Goal: Task Accomplishment & Management: Manage account settings

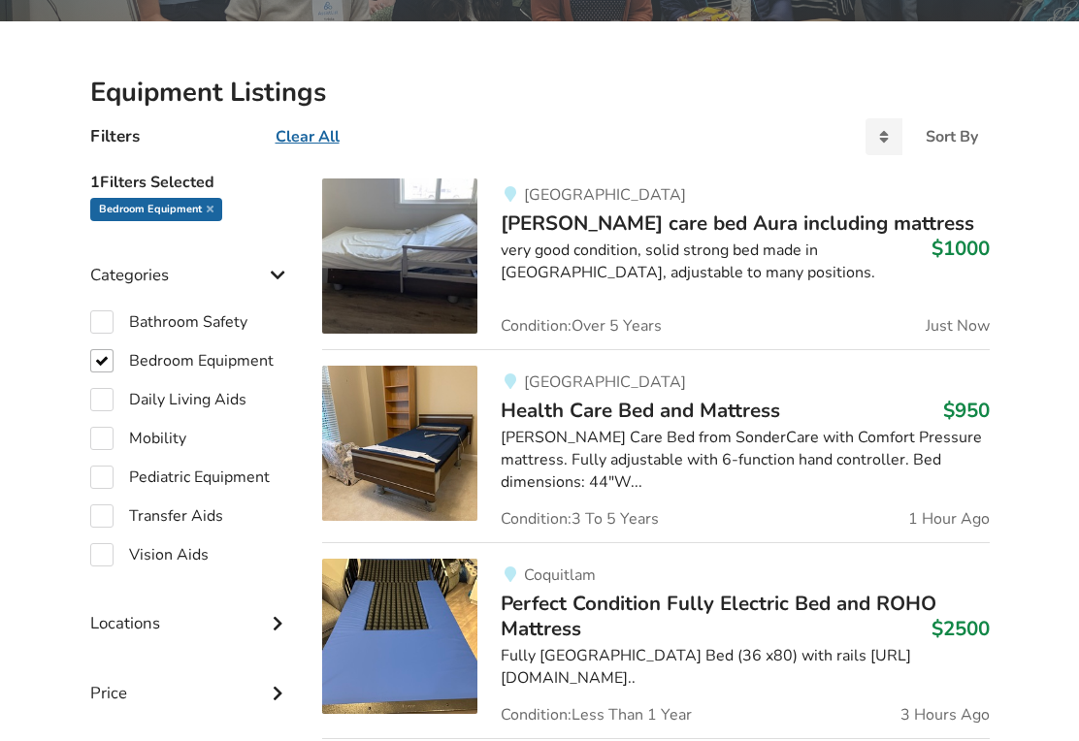
scroll to position [386, 0]
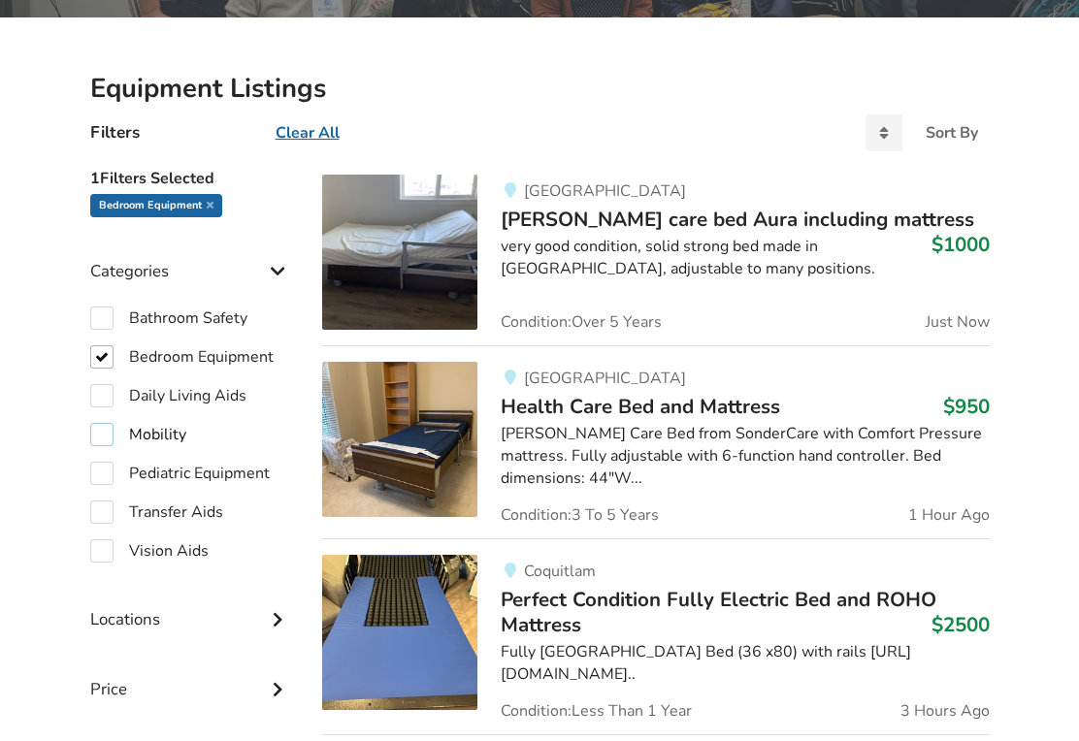
click at [103, 431] on label "Mobility" at bounding box center [138, 435] width 96 height 23
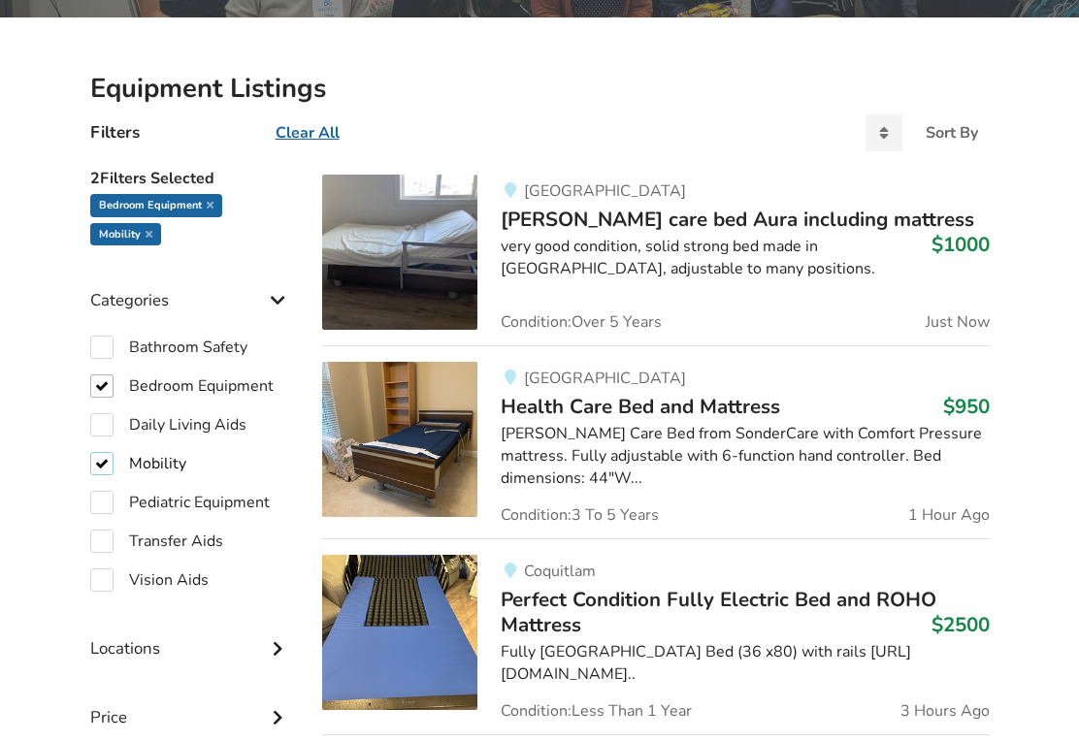
checkbox input "true"
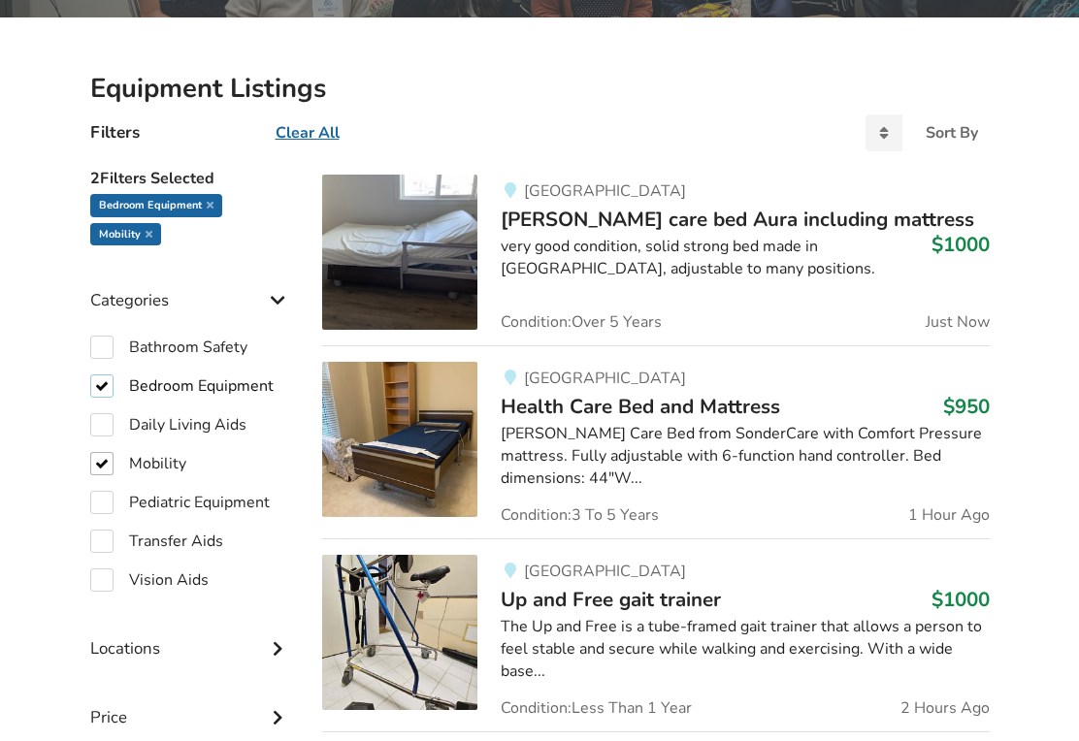
click at [108, 385] on label "Bedroom Equipment" at bounding box center [181, 386] width 183 height 23
checkbox input "false"
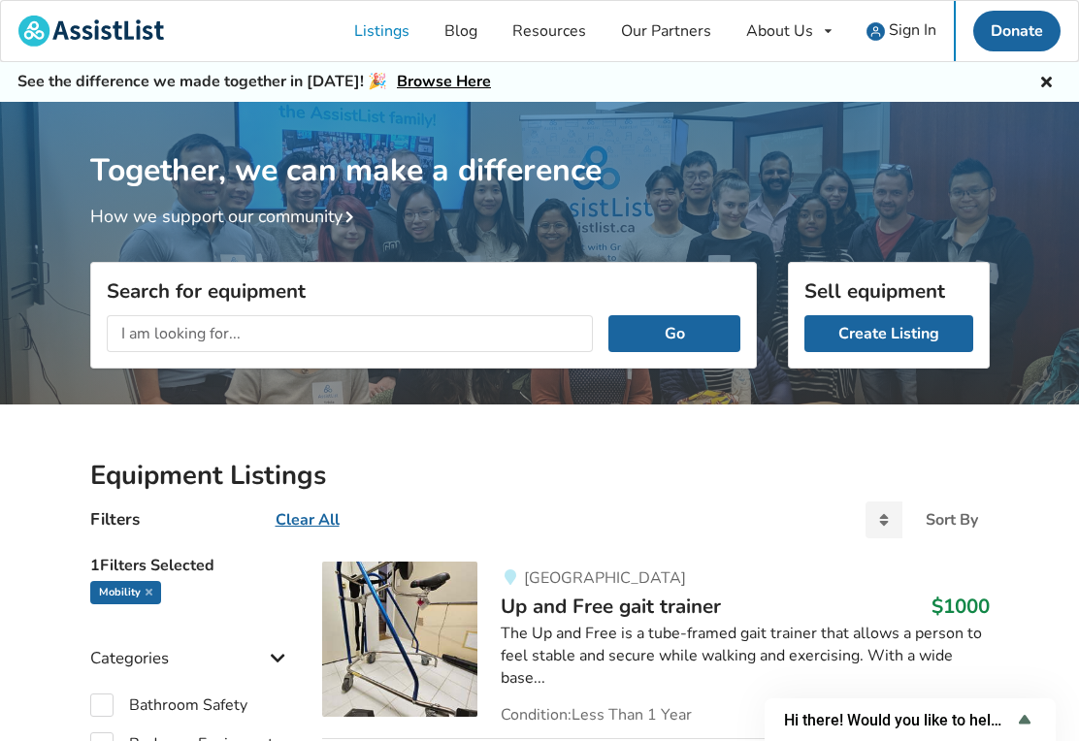
click at [911, 31] on span "Sign In" at bounding box center [913, 29] width 48 height 21
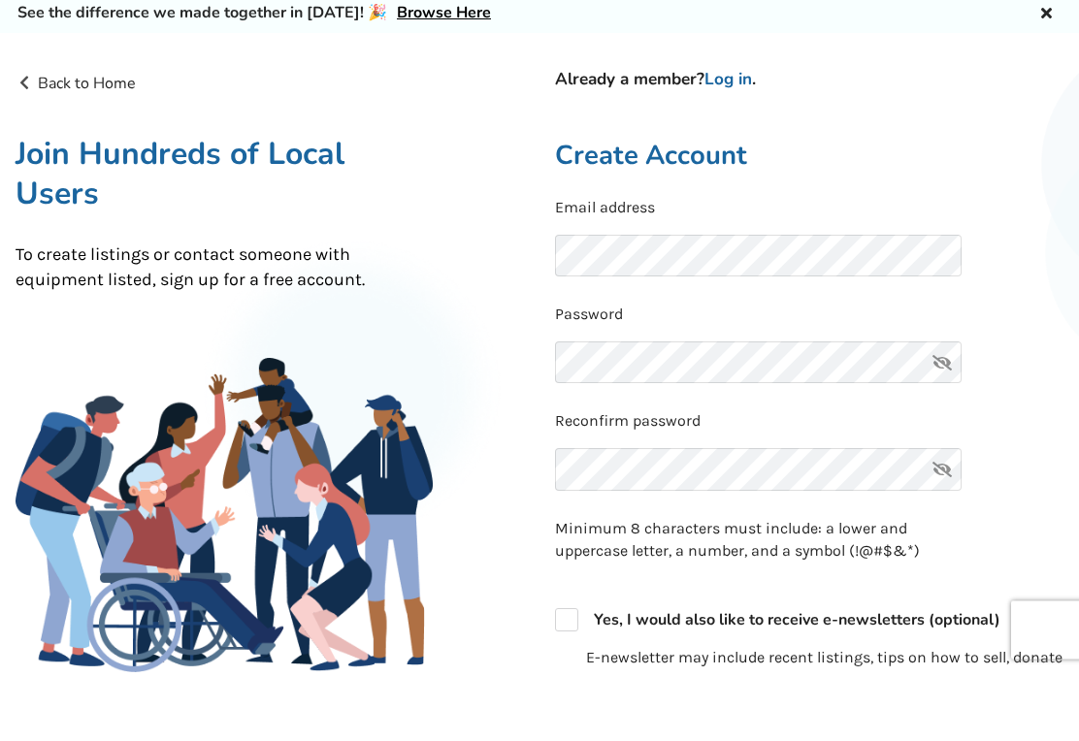
click at [747, 137] on link "Log in" at bounding box center [728, 148] width 48 height 22
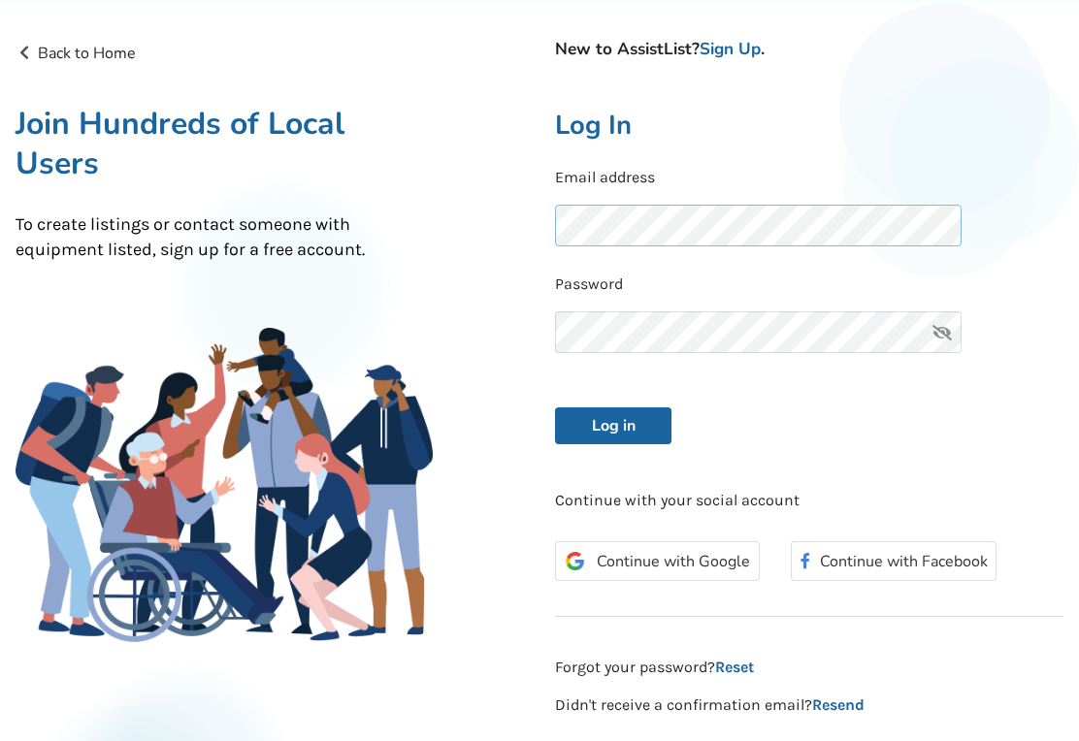
scroll to position [98, 0]
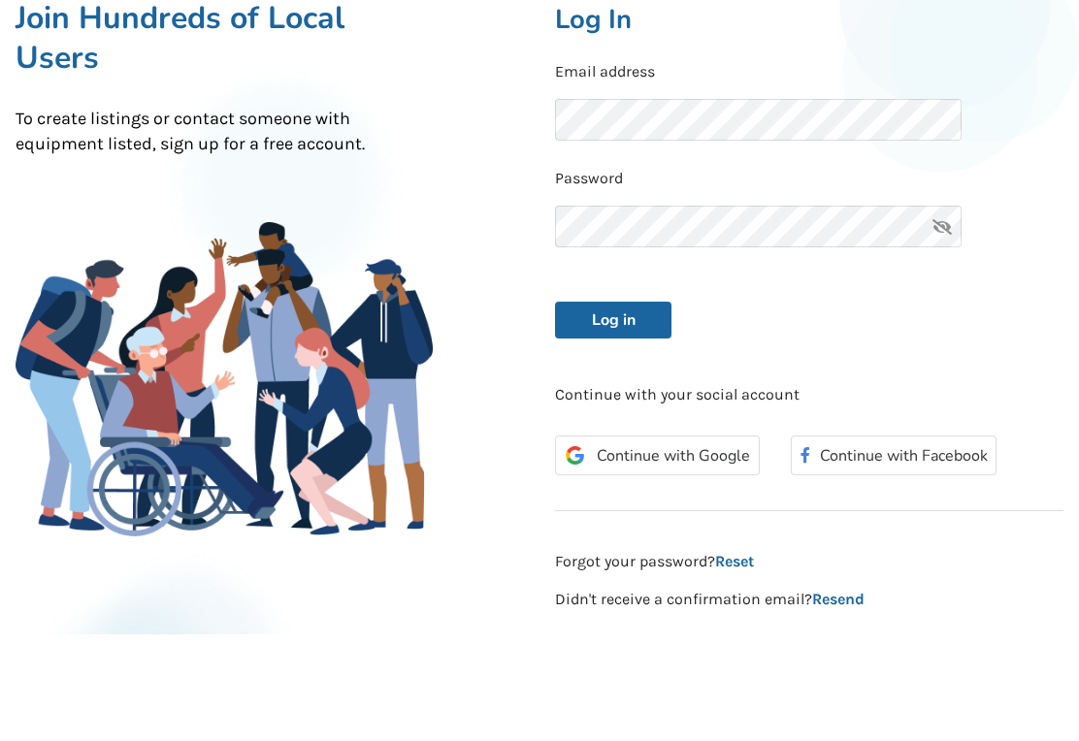
click at [638, 409] on button "Log in" at bounding box center [613, 427] width 116 height 37
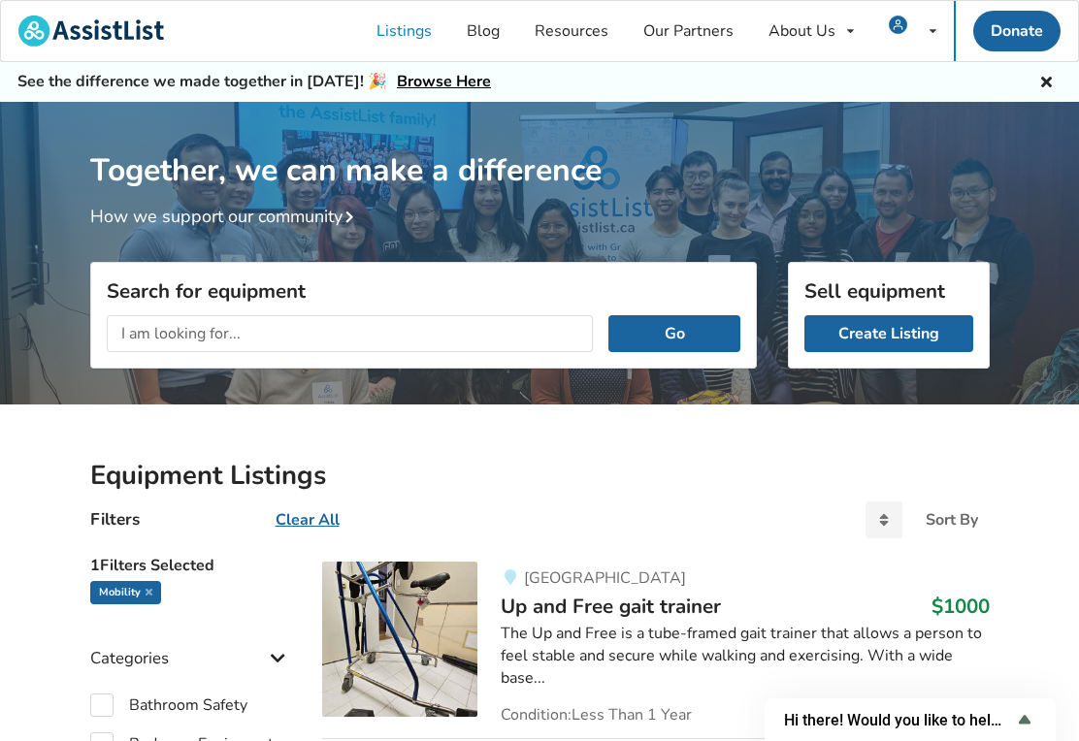
click at [432, 79] on link "Browse Here" at bounding box center [444, 81] width 94 height 21
click at [411, 31] on link "Listings" at bounding box center [404, 31] width 90 height 60
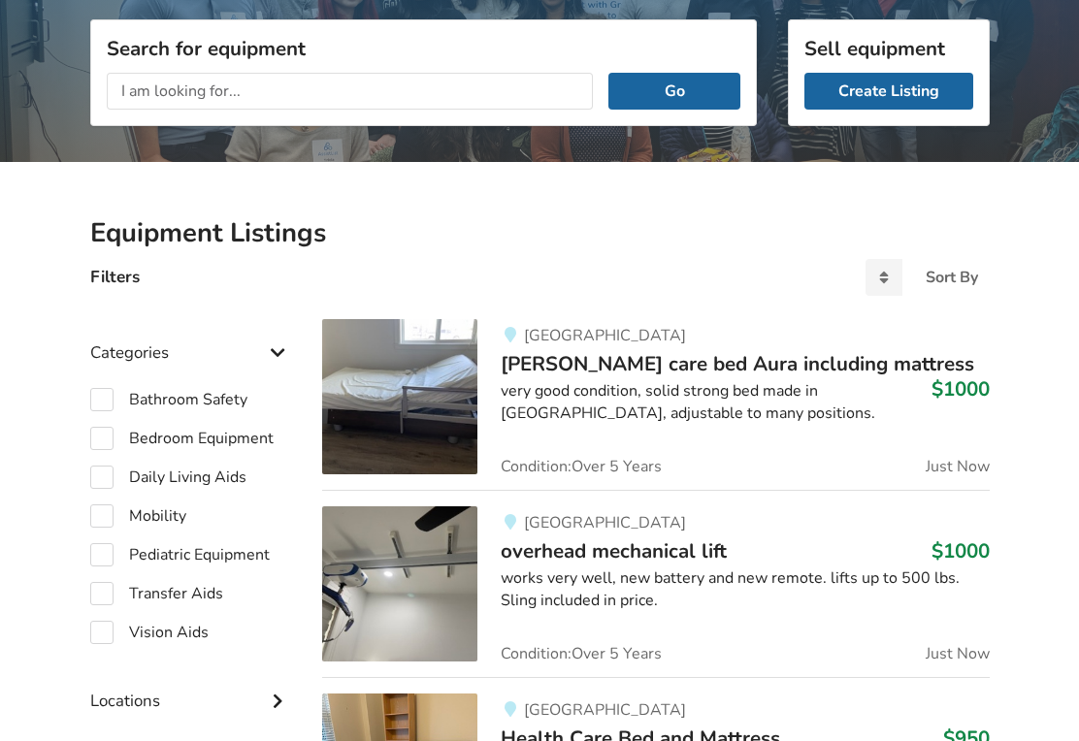
scroll to position [243, 0]
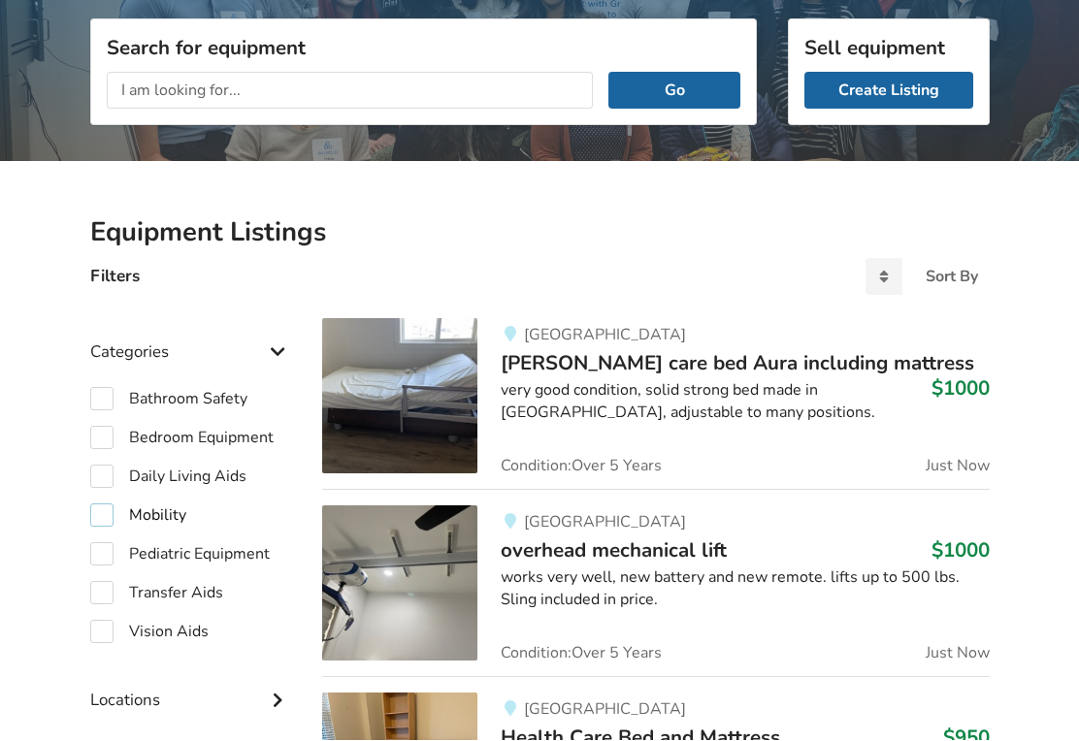
click at [102, 508] on label "Mobility" at bounding box center [138, 516] width 96 height 23
checkbox input "true"
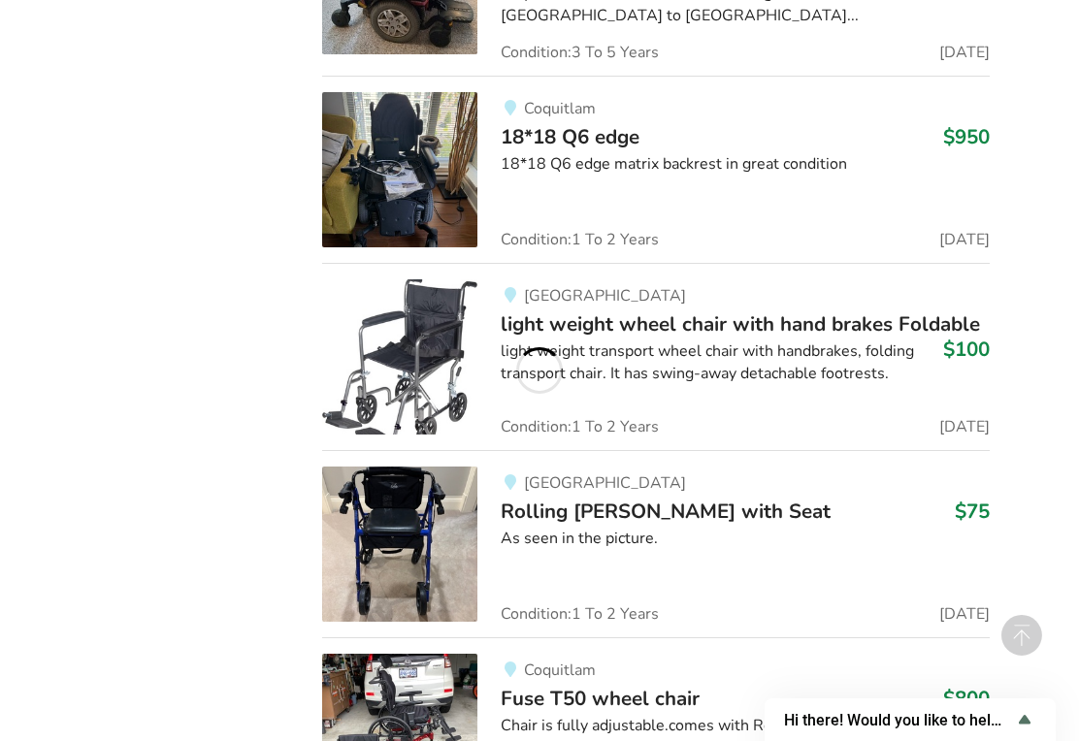
scroll to position [27619, 0]
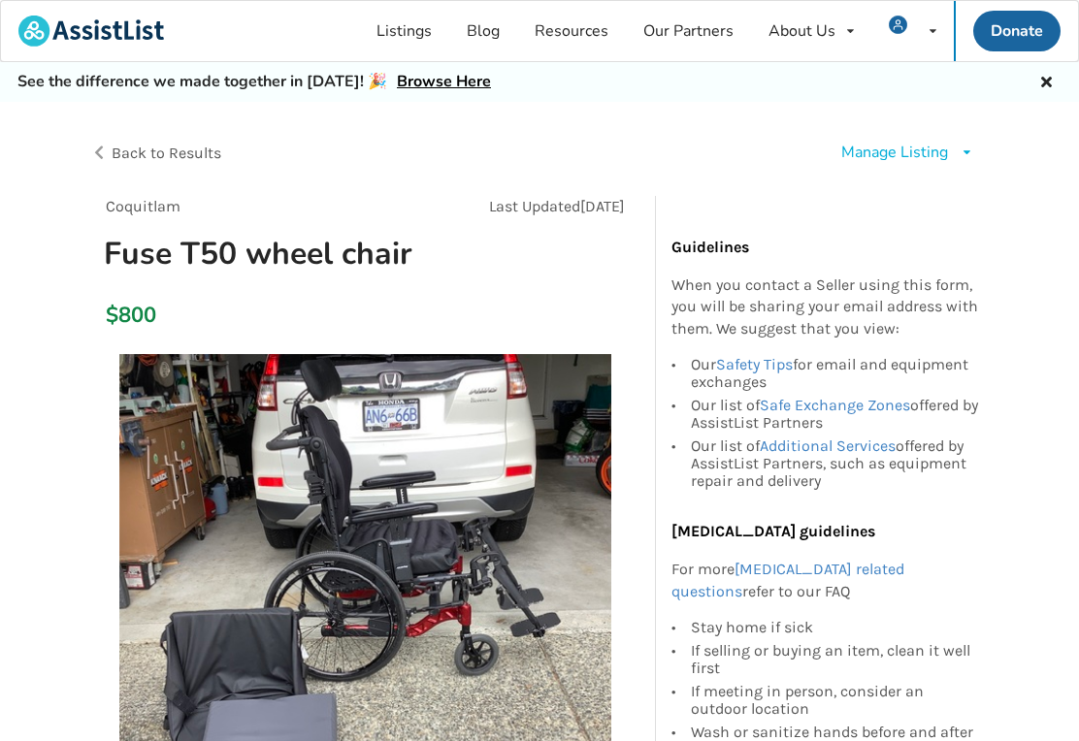
click at [910, 156] on div "Manage Listing" at bounding box center [894, 153] width 107 height 22
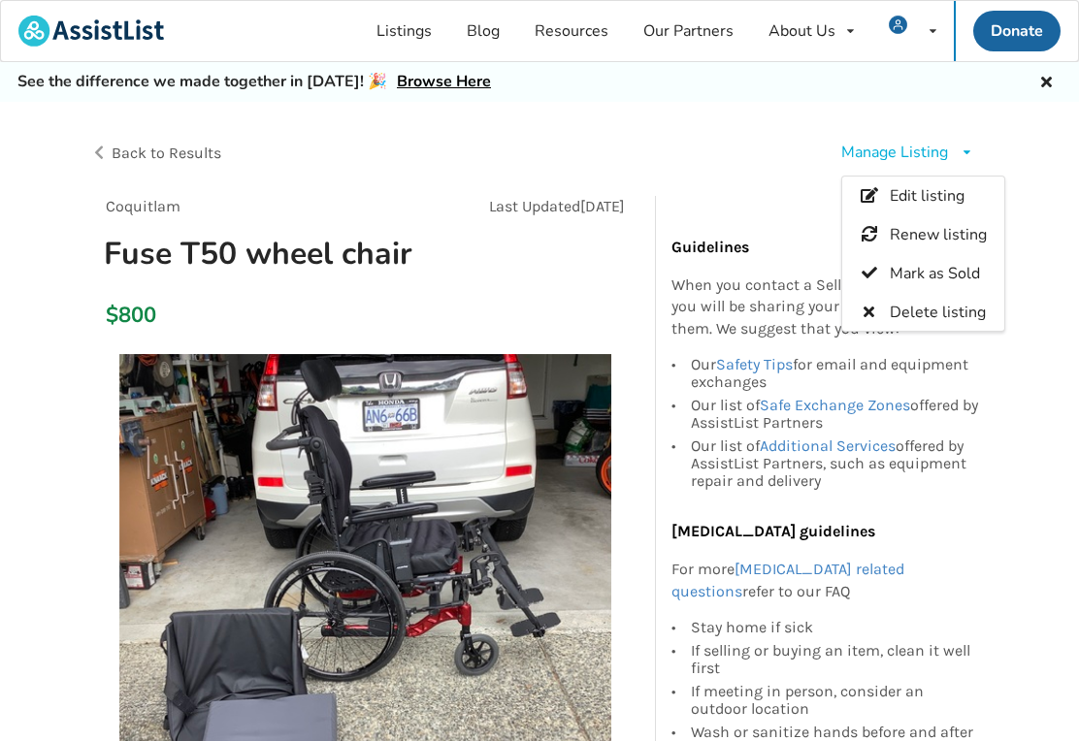
click at [952, 311] on span "Delete listing" at bounding box center [937, 312] width 96 height 21
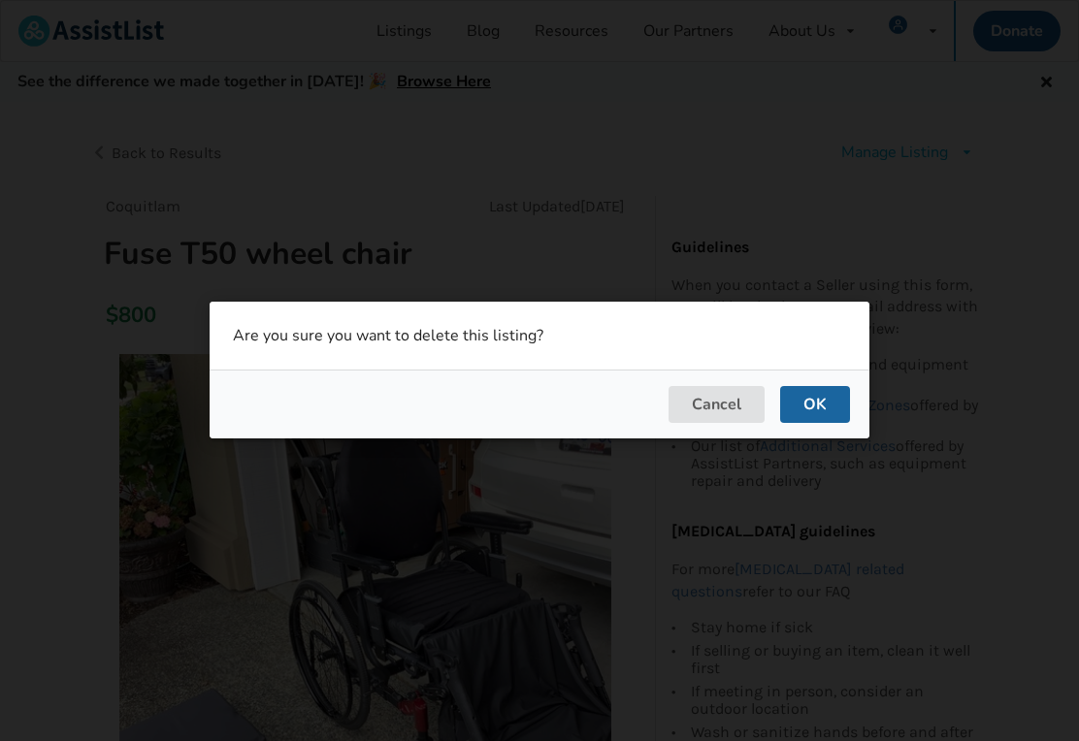
click at [815, 424] on button "OK" at bounding box center [815, 405] width 70 height 37
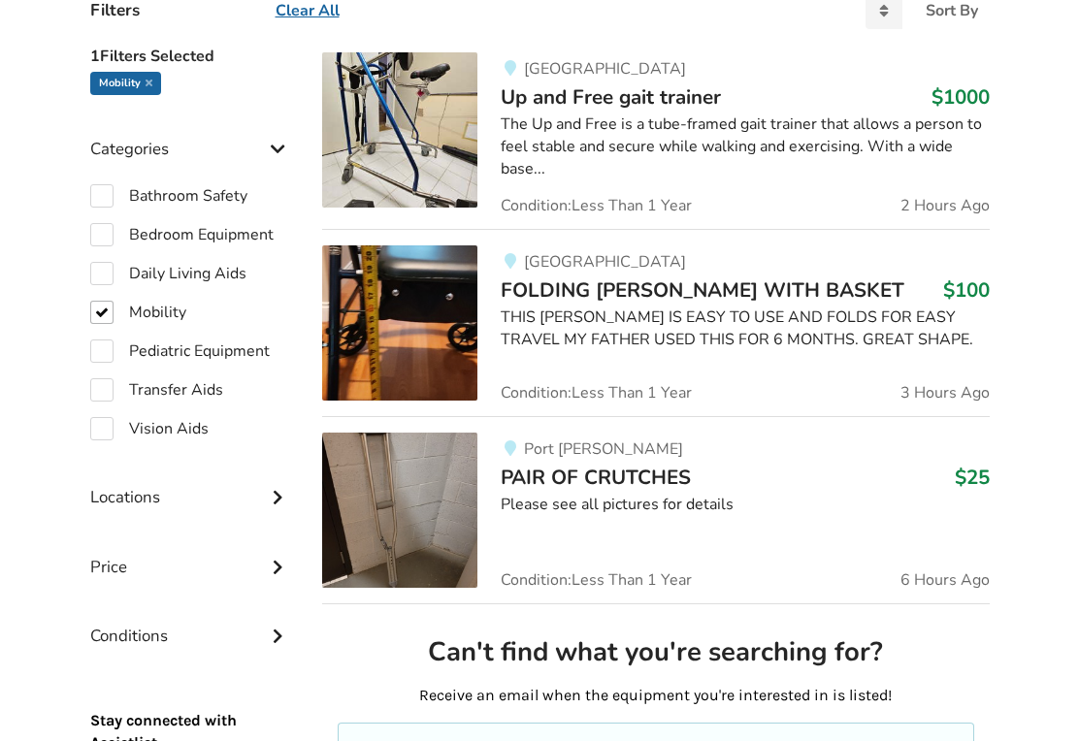
scroll to position [506, 0]
